Goal: Information Seeking & Learning: Learn about a topic

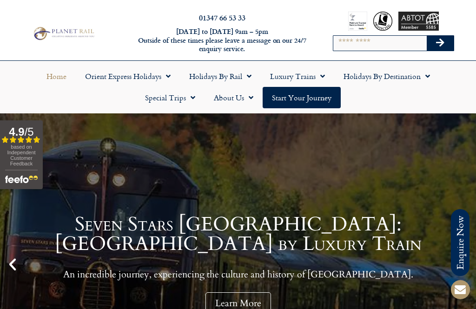
click at [242, 76] on span "Menu" at bounding box center [246, 76] width 9 height 17
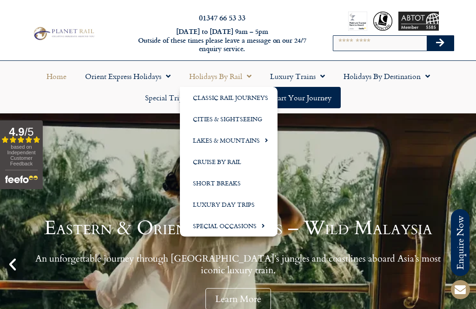
click at [260, 140] on span "Menu" at bounding box center [264, 139] width 8 height 15
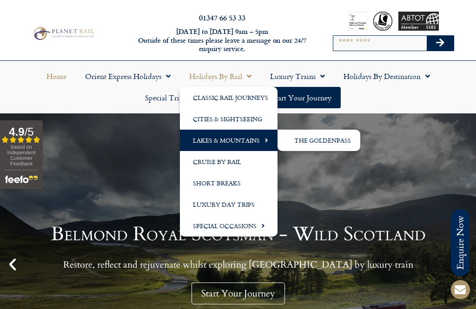
click at [343, 139] on link "The GoldenPass" at bounding box center [318, 140] width 83 height 21
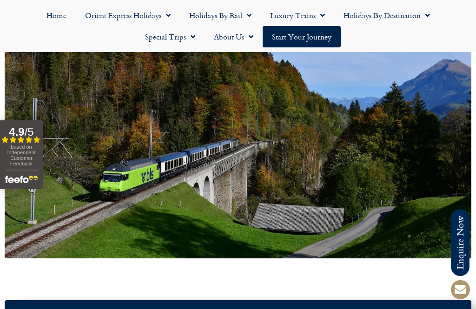
scroll to position [597, 0]
click at [396, 14] on link "Holidays by Destination" at bounding box center [386, 15] width 105 height 21
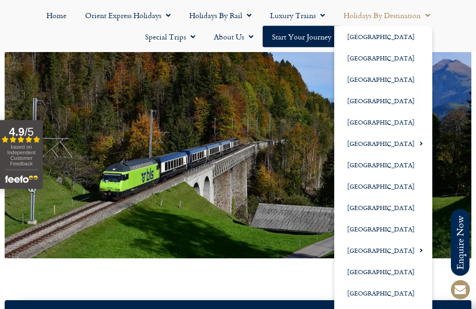
scroll to position [597, 0]
click at [395, 122] on link "[GEOGRAPHIC_DATA]" at bounding box center [383, 122] width 98 height 21
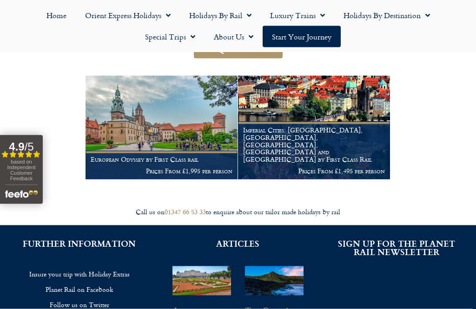
scroll to position [147, 0]
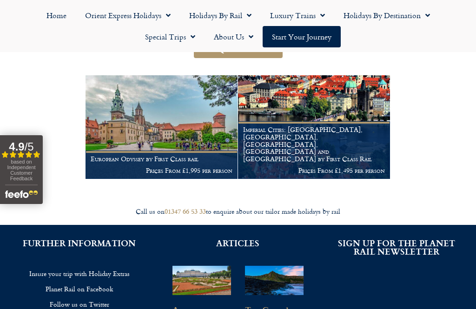
click at [187, 124] on img at bounding box center [162, 127] width 152 height 104
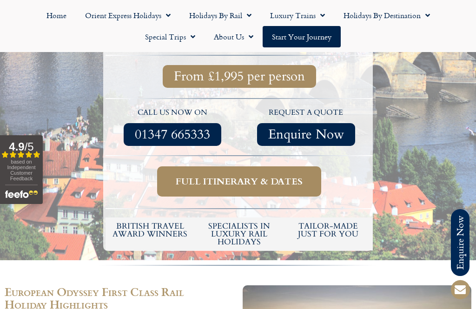
scroll to position [298, 0]
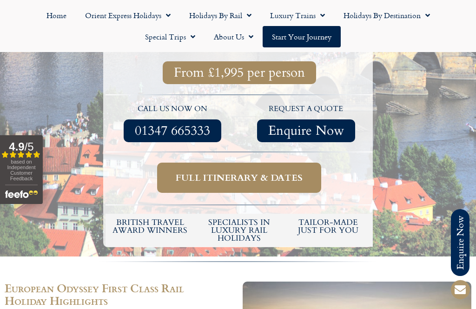
click at [301, 172] on span "Full itinerary & dates" at bounding box center [239, 178] width 127 height 12
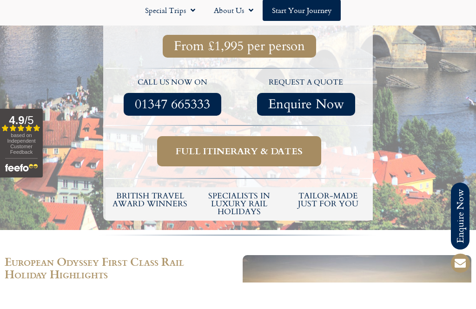
scroll to position [328, 0]
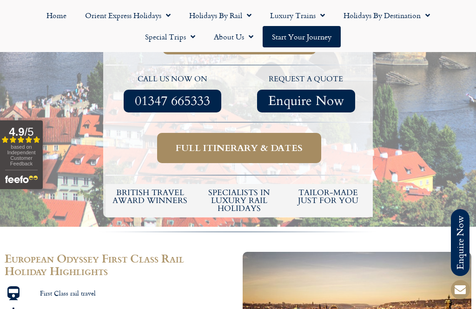
click at [287, 142] on span "Full itinerary & dates" at bounding box center [239, 148] width 127 height 12
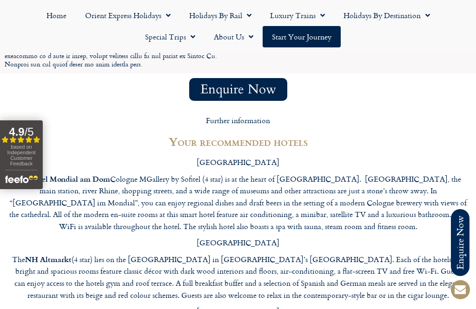
scroll to position [3588, 0]
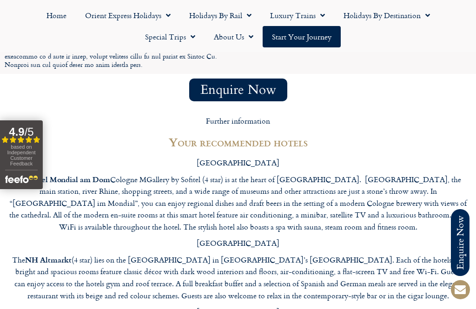
scroll to position [328, 0]
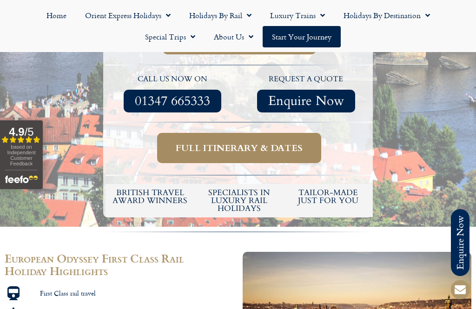
click at [377, 18] on link "Holidays by Destination" at bounding box center [386, 15] width 105 height 21
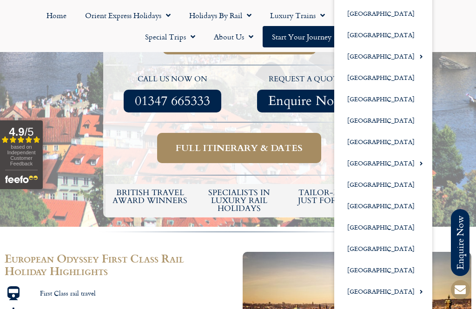
click at [401, 15] on link "[GEOGRAPHIC_DATA]" at bounding box center [383, 13] width 98 height 21
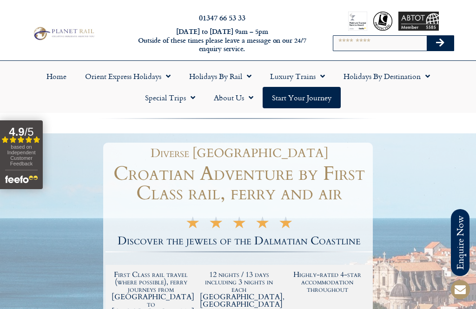
click at [229, 78] on link "Holidays by Rail" at bounding box center [220, 76] width 81 height 21
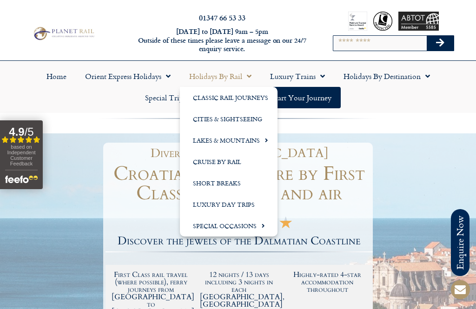
click at [251, 138] on link "Lakes & Mountains" at bounding box center [229, 140] width 98 height 21
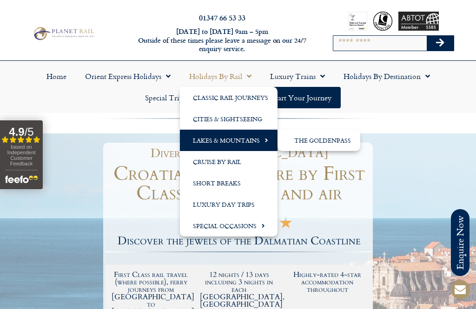
click at [332, 140] on link "The GoldenPass" at bounding box center [318, 140] width 83 height 21
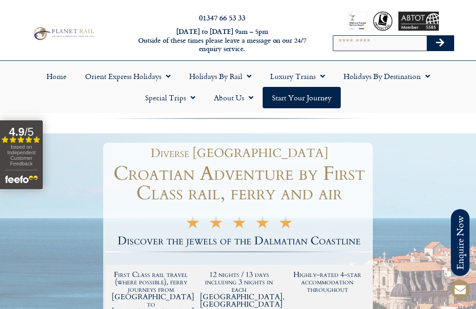
click at [178, 100] on link "Special Trips" at bounding box center [170, 97] width 69 height 21
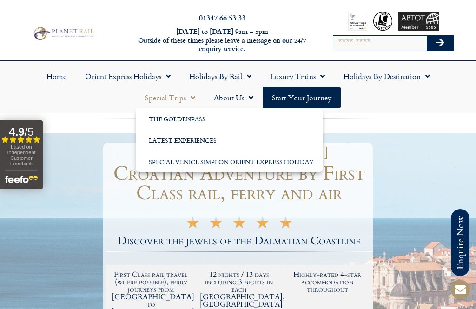
click at [203, 138] on link "Latest Experiences" at bounding box center [229, 140] width 187 height 21
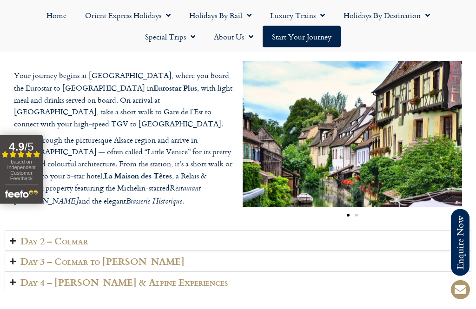
scroll to position [1284, 0]
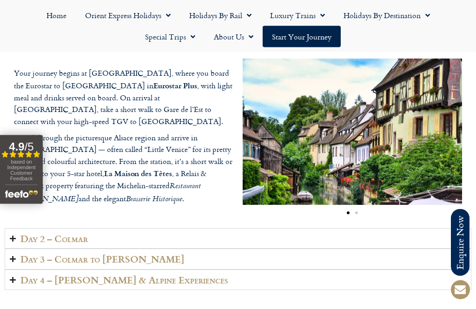
click at [401, 246] on summary "Day 2 – Colmar" at bounding box center [238, 239] width 467 height 21
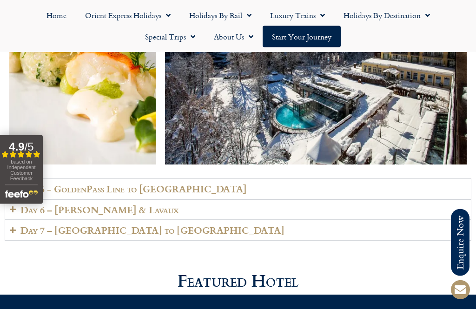
scroll to position [1959, 0]
click at [414, 236] on summary "Day 7 – Vevey to London" at bounding box center [238, 230] width 467 height 21
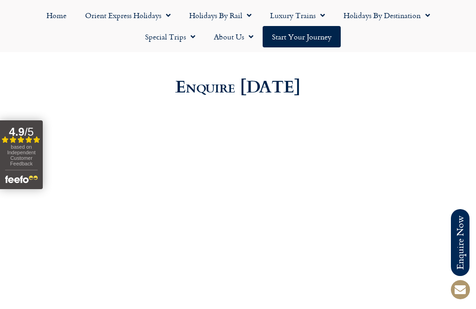
scroll to position [2604, 0]
click at [181, 36] on link "Special Trips" at bounding box center [170, 36] width 69 height 21
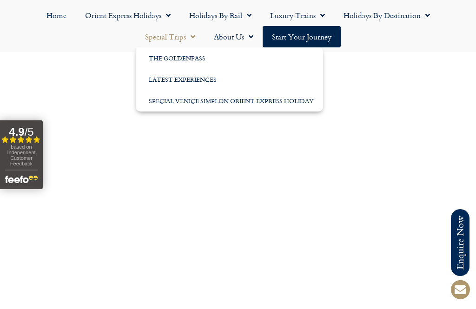
click at [196, 59] on link "The GoldenPass" at bounding box center [229, 57] width 187 height 21
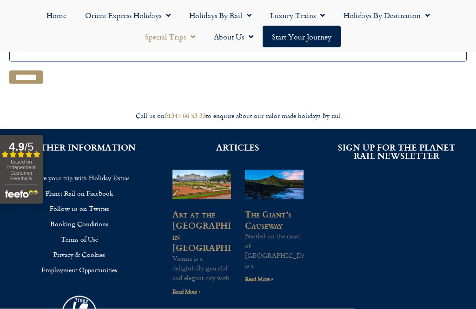
scroll to position [210, 0]
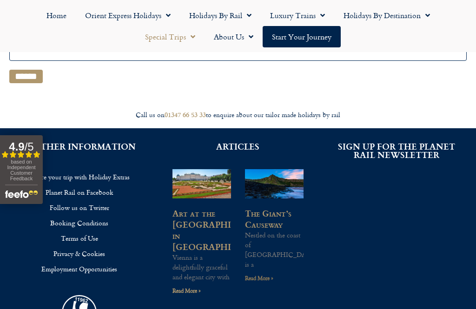
click at [273, 274] on link "Read More »" at bounding box center [259, 278] width 28 height 9
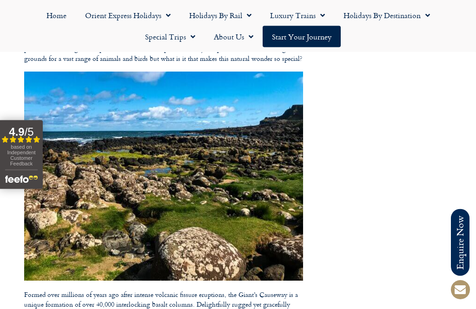
scroll to position [344, 0]
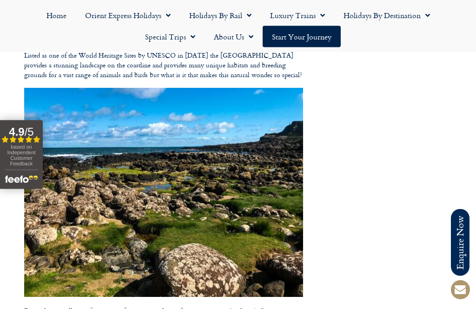
click at [409, 16] on link "Holidays by Destination" at bounding box center [386, 15] width 105 height 21
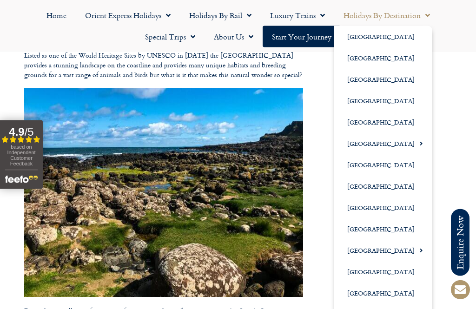
scroll to position [345, 0]
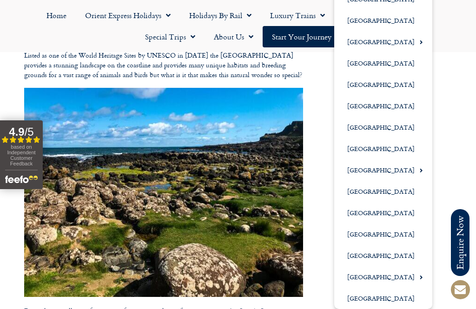
click at [391, 296] on link "[GEOGRAPHIC_DATA]" at bounding box center [383, 298] width 98 height 21
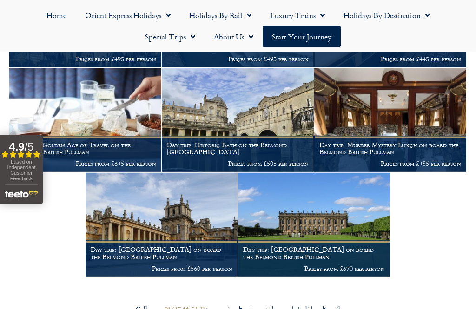
scroll to position [992, 0]
